Goal: Check status: Check status

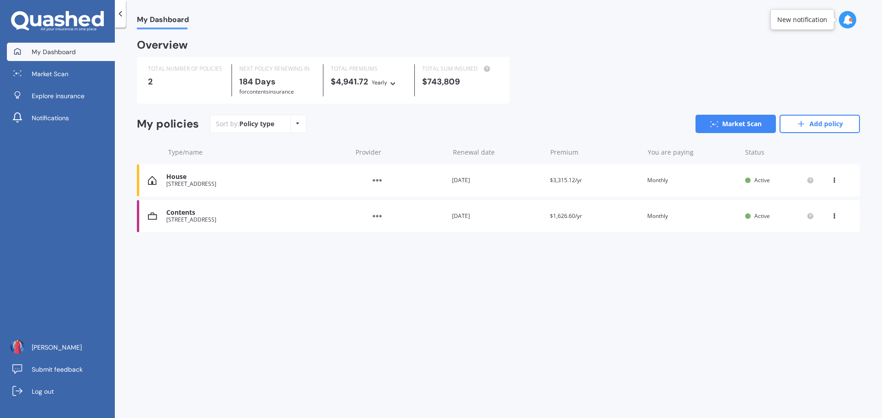
click at [261, 181] on div "House" at bounding box center [256, 177] width 181 height 8
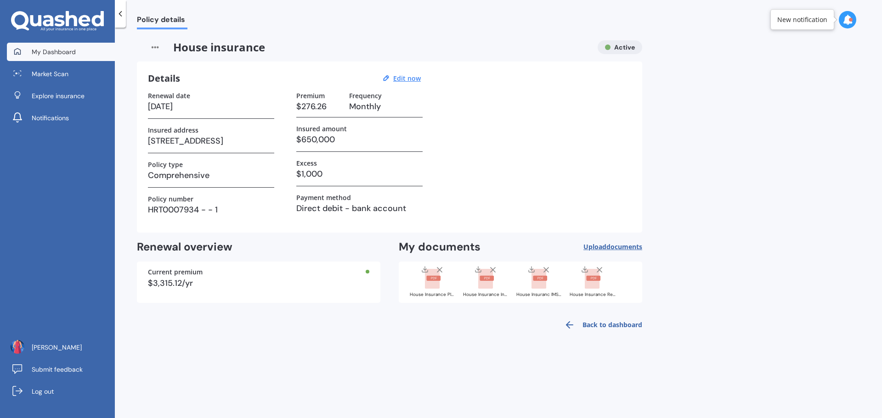
click at [62, 49] on span "My Dashboard" at bounding box center [54, 51] width 44 height 9
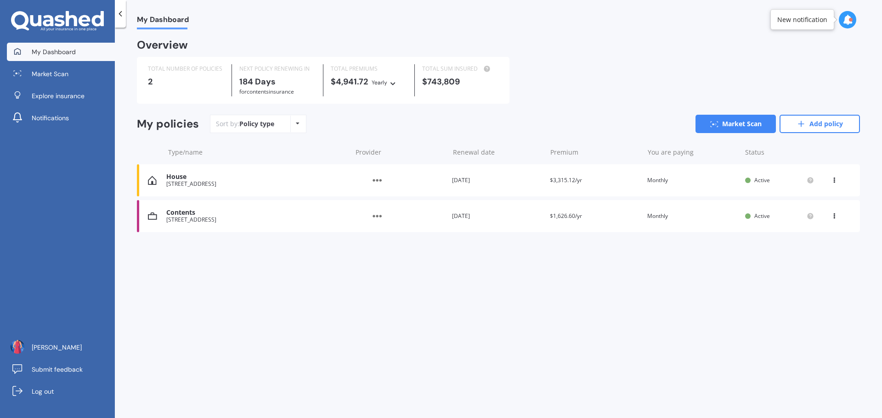
click at [831, 177] on div "View option View policy Delete" at bounding box center [835, 180] width 28 height 9
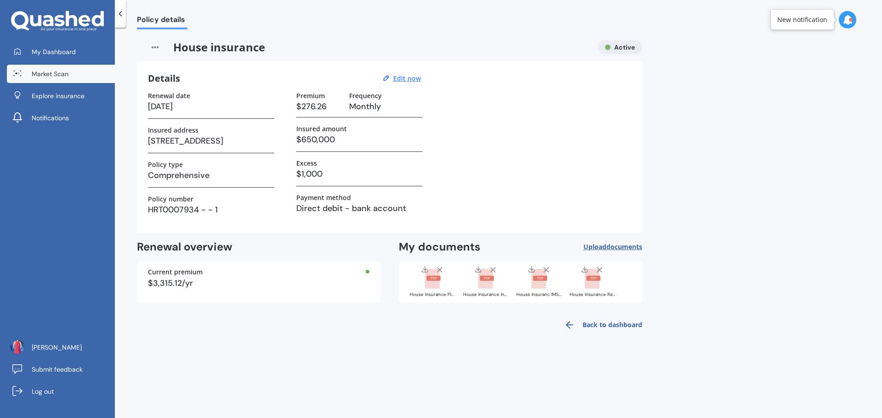
click at [63, 68] on link "Market Scan" at bounding box center [61, 74] width 108 height 18
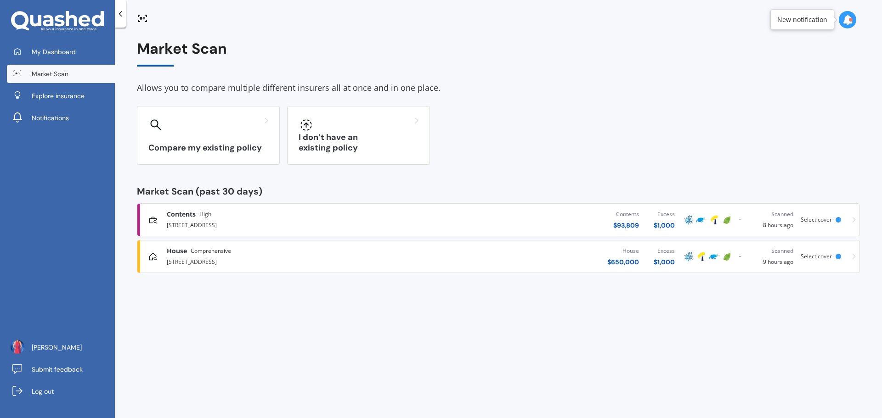
click at [783, 257] on div "Scanned 9 hours ago" at bounding box center [774, 257] width 40 height 20
